Goal: Entertainment & Leisure: Consume media (video, audio)

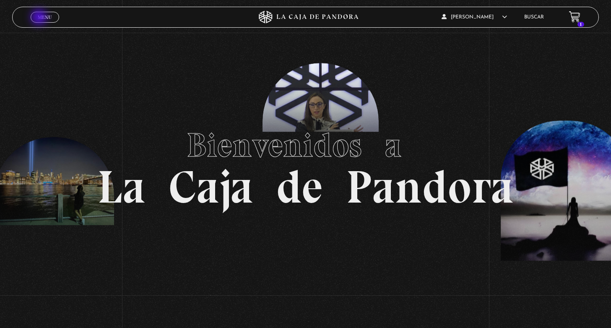
click at [40, 18] on span "Menu" at bounding box center [45, 17] width 14 height 5
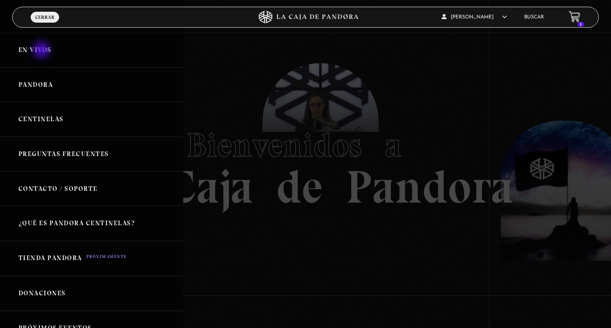
click at [42, 50] on link "En vivos" at bounding box center [91, 50] width 183 height 35
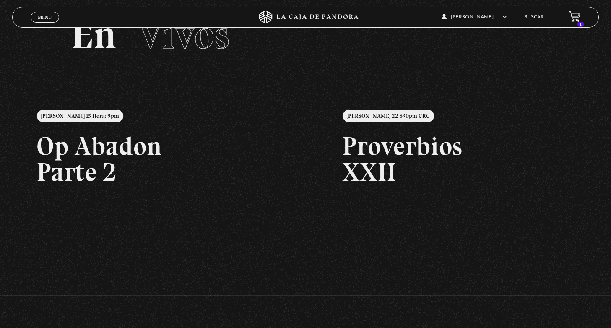
scroll to position [37, 0]
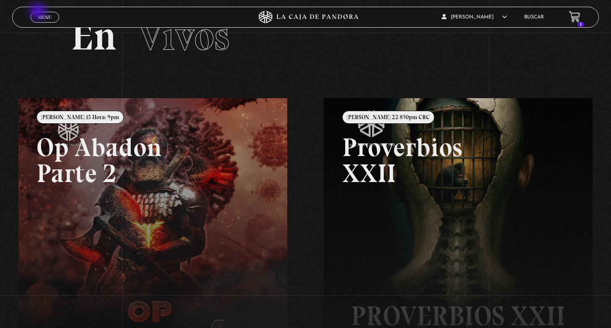
click at [39, 12] on link "Menu Cerrar" at bounding box center [45, 17] width 29 height 11
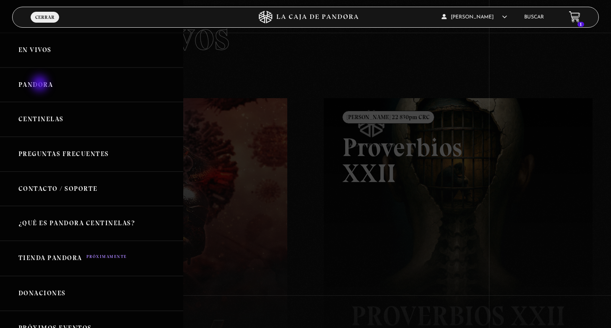
click at [41, 84] on link "Pandora" at bounding box center [91, 85] width 183 height 35
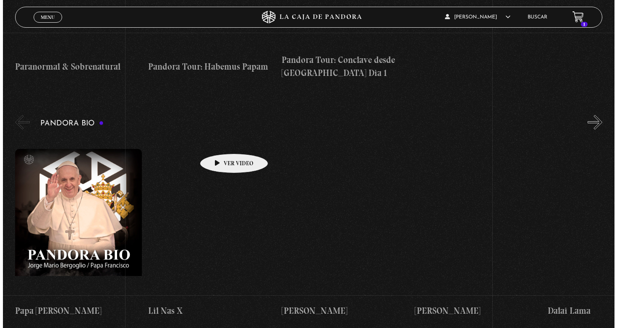
scroll to position [1255, 0]
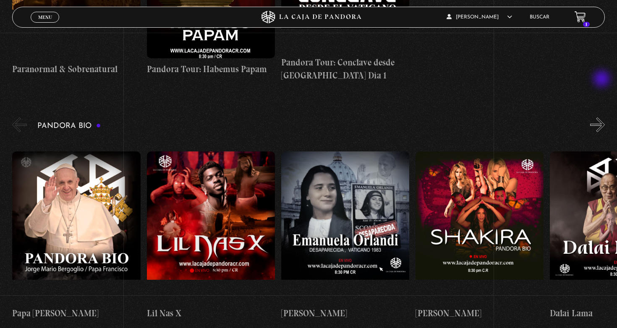
click at [602, 117] on button "»" at bounding box center [597, 124] width 15 height 15
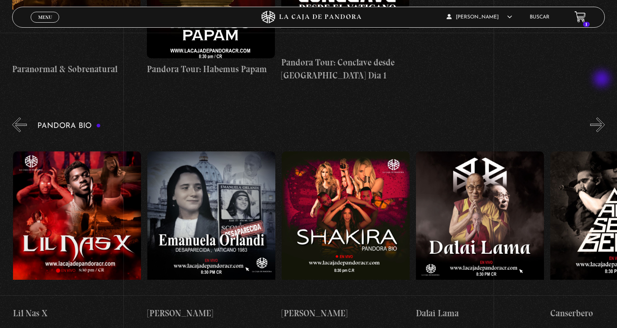
scroll to position [0, 134]
click at [602, 117] on button "»" at bounding box center [597, 124] width 15 height 15
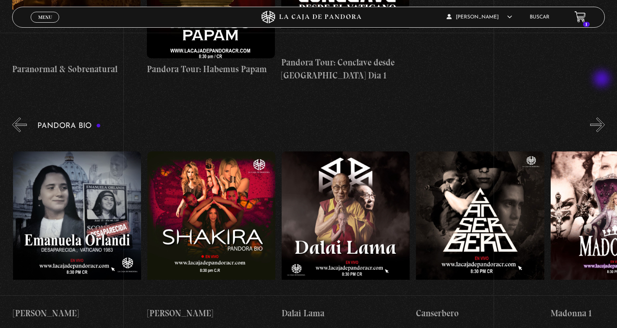
scroll to position [0, 268]
click at [602, 117] on button "»" at bounding box center [597, 124] width 15 height 15
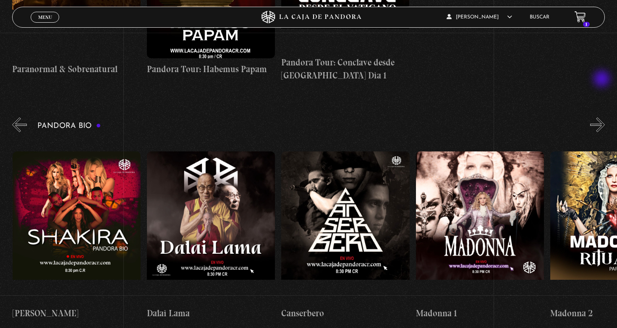
click at [602, 117] on button "»" at bounding box center [597, 124] width 15 height 15
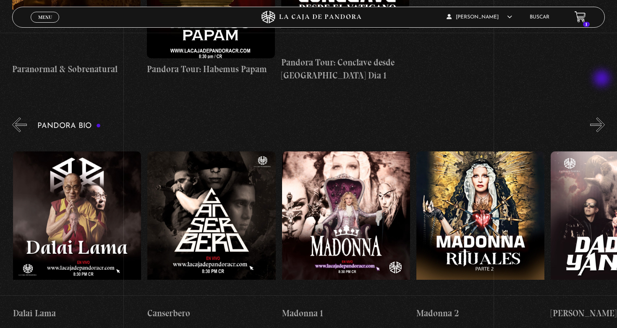
scroll to position [0, 537]
click at [602, 117] on button "»" at bounding box center [597, 124] width 15 height 15
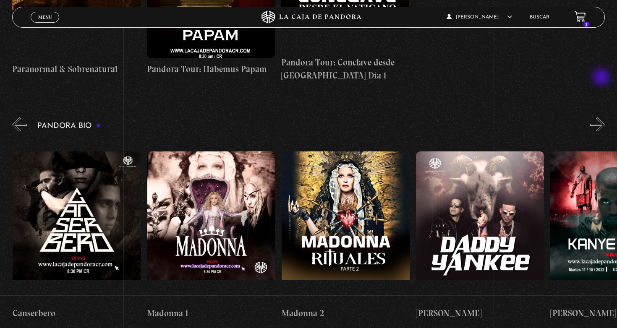
click at [602, 117] on button "»" at bounding box center [597, 124] width 15 height 15
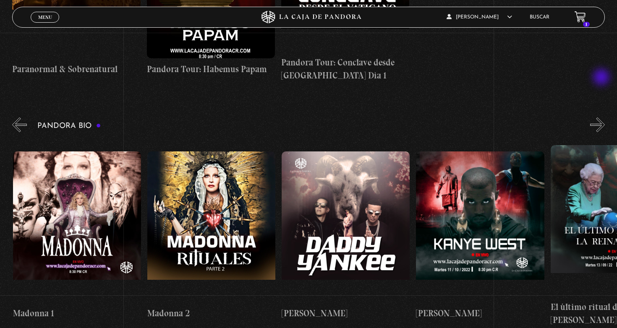
click at [602, 117] on button "»" at bounding box center [597, 124] width 15 height 15
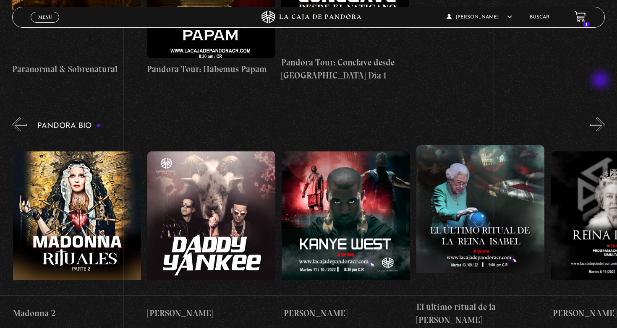
scroll to position [0, 940]
click at [601, 117] on button "»" at bounding box center [597, 124] width 15 height 15
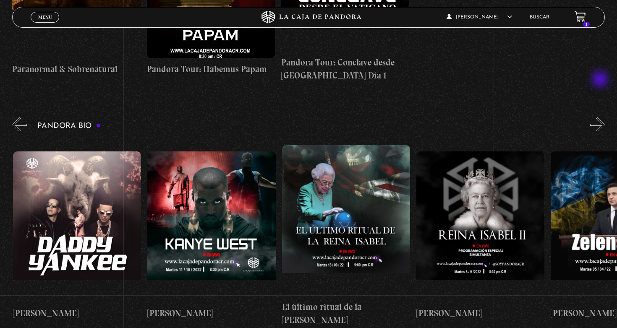
scroll to position [0, 1074]
click at [601, 117] on button "»" at bounding box center [597, 124] width 15 height 15
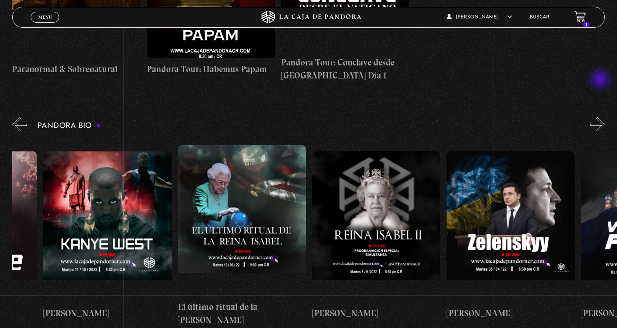
click at [601, 117] on button "»" at bounding box center [597, 124] width 15 height 15
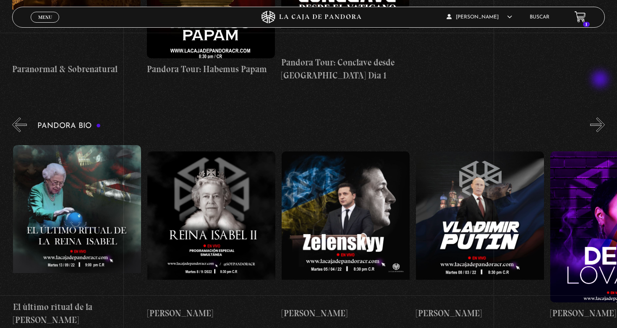
click at [601, 117] on button "»" at bounding box center [597, 124] width 15 height 15
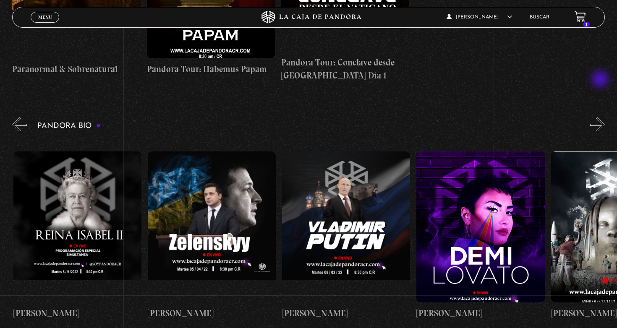
click at [601, 117] on button "»" at bounding box center [597, 124] width 15 height 15
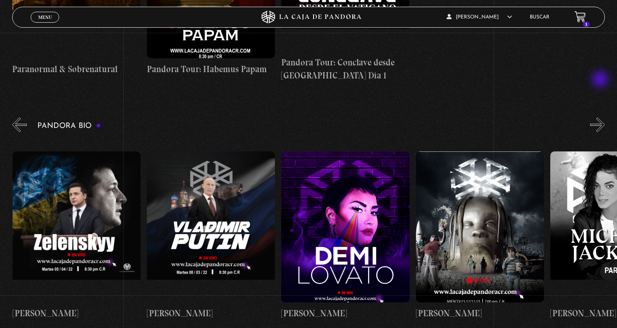
click at [601, 117] on button "»" at bounding box center [597, 124] width 15 height 15
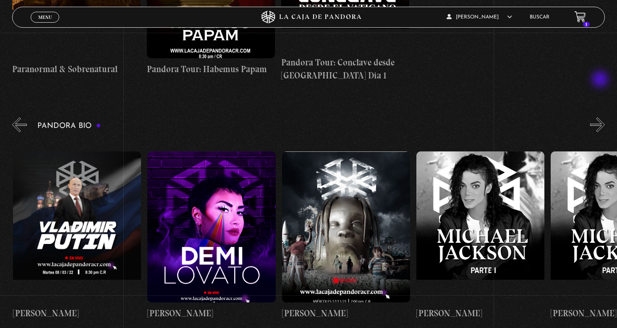
click at [601, 117] on button "»" at bounding box center [597, 124] width 15 height 15
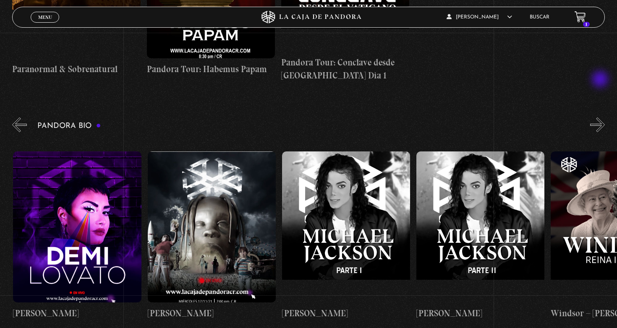
click at [601, 117] on button "»" at bounding box center [597, 124] width 15 height 15
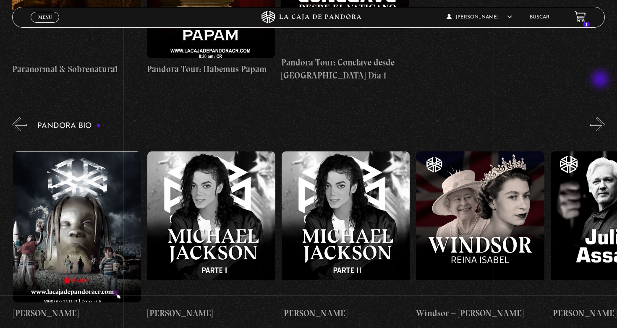
click at [601, 117] on button "»" at bounding box center [597, 124] width 15 height 15
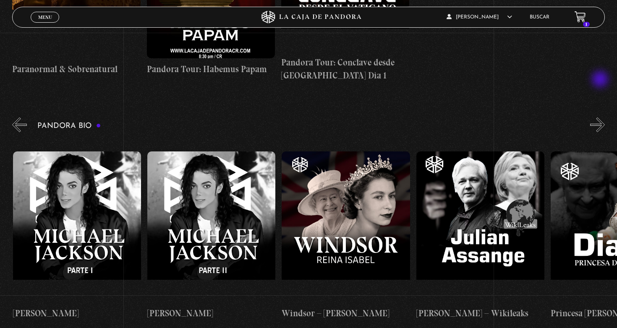
click at [601, 117] on button "»" at bounding box center [597, 124] width 15 height 15
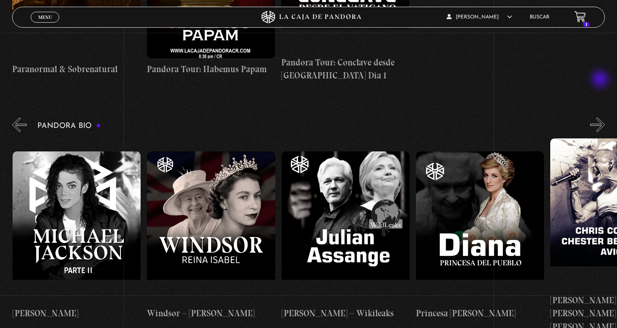
click at [601, 117] on button "»" at bounding box center [597, 124] width 15 height 15
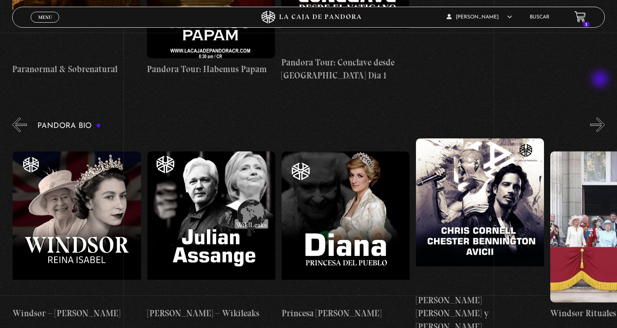
scroll to position [0, 2418]
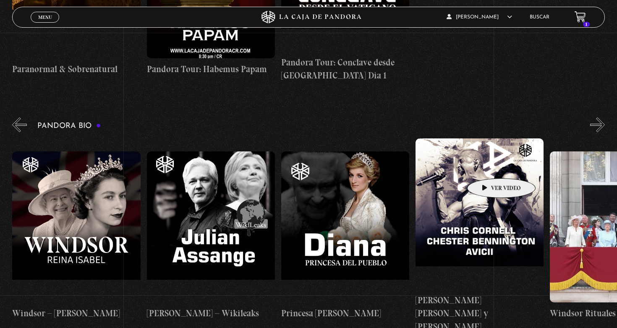
click at [487, 165] on figure at bounding box center [479, 213] width 128 height 151
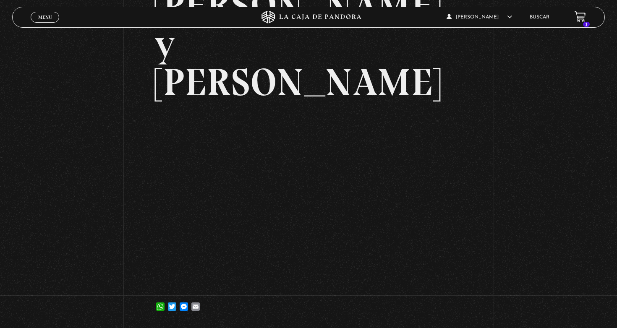
scroll to position [140, 0]
